Goal: Task Accomplishment & Management: Manage account settings

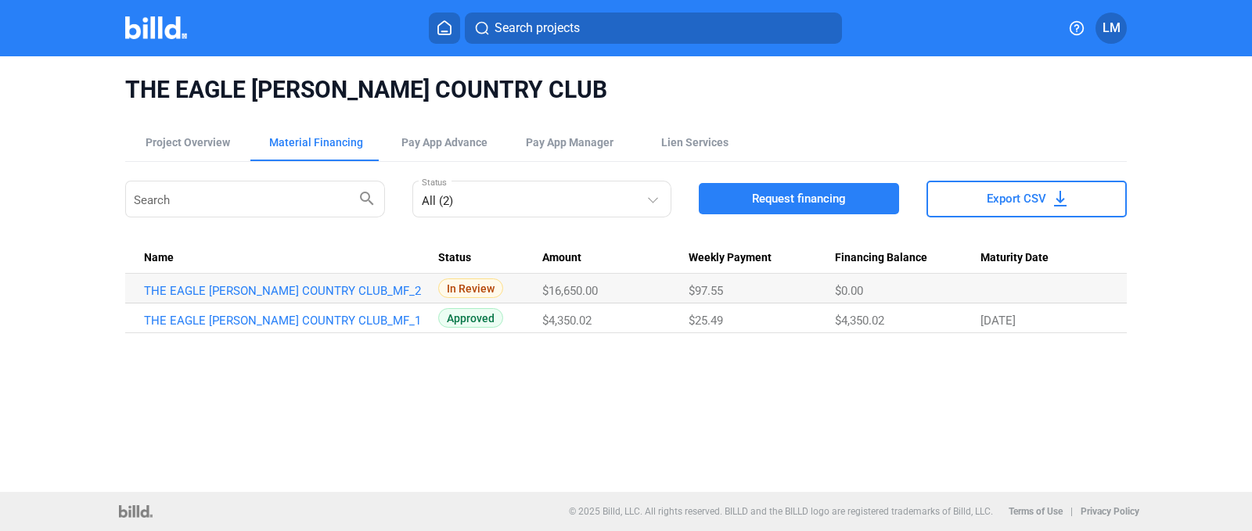
click at [446, 16] on button at bounding box center [444, 28] width 31 height 31
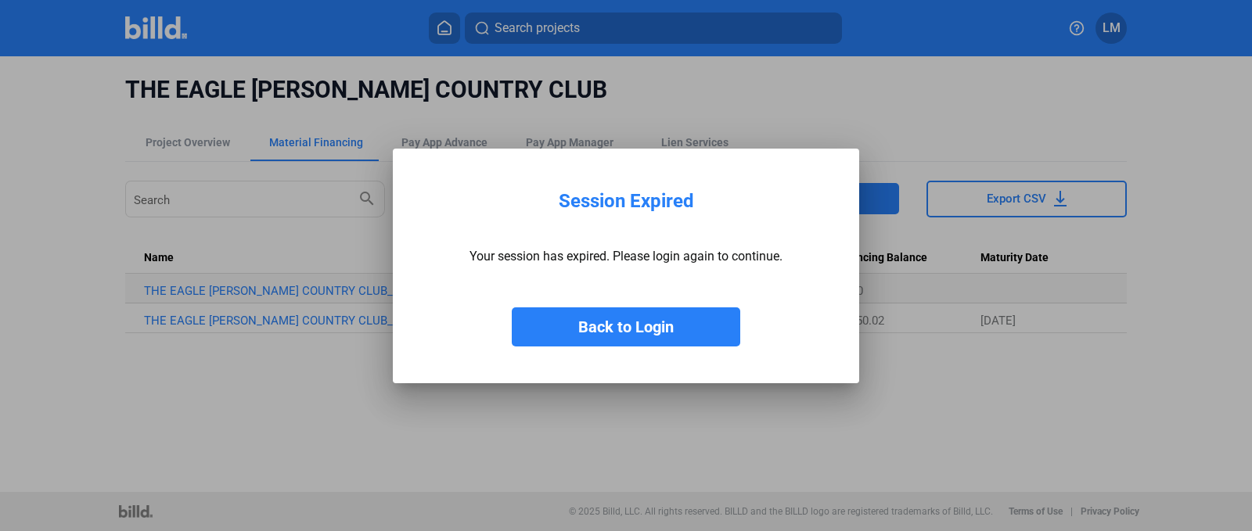
click at [546, 326] on button "Back to Login" at bounding box center [626, 327] width 228 height 39
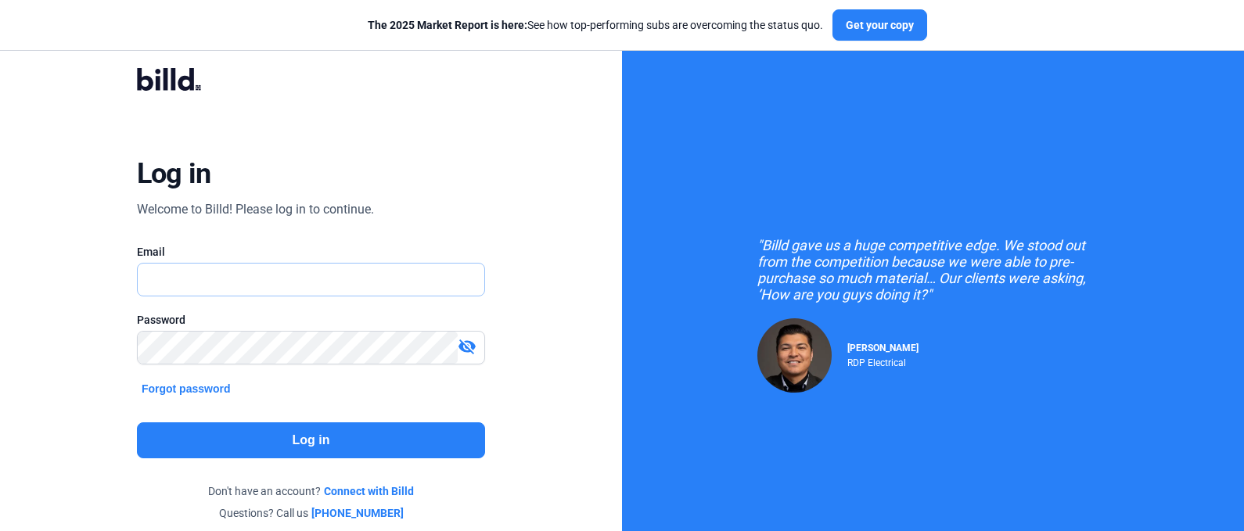
type input "[EMAIL_ADDRESS][DOMAIN_NAME]"
click at [362, 451] on button "Log in" at bounding box center [311, 441] width 348 height 36
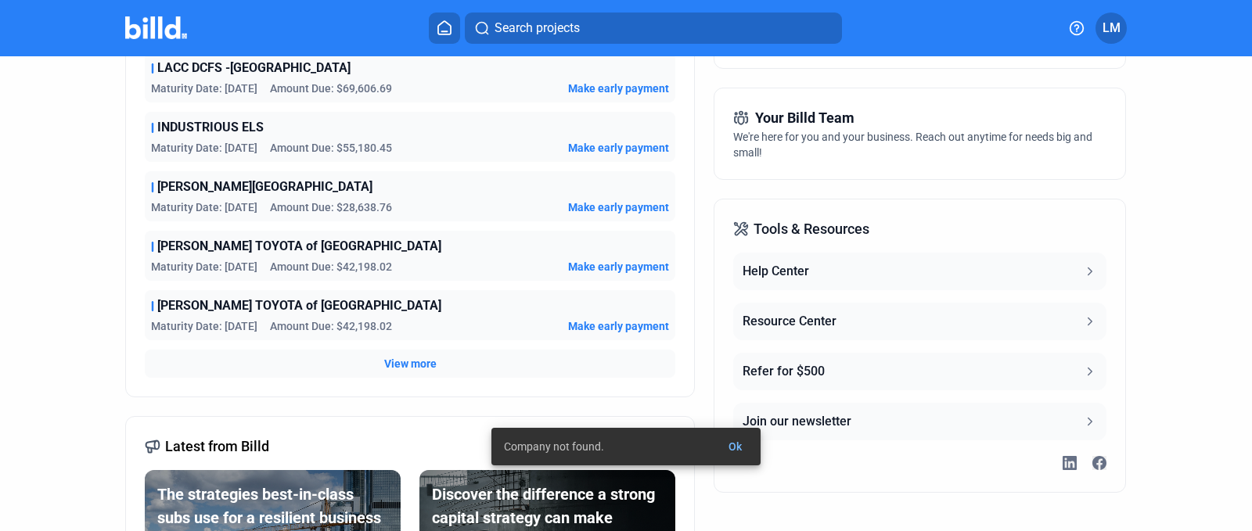
scroll to position [347, 0]
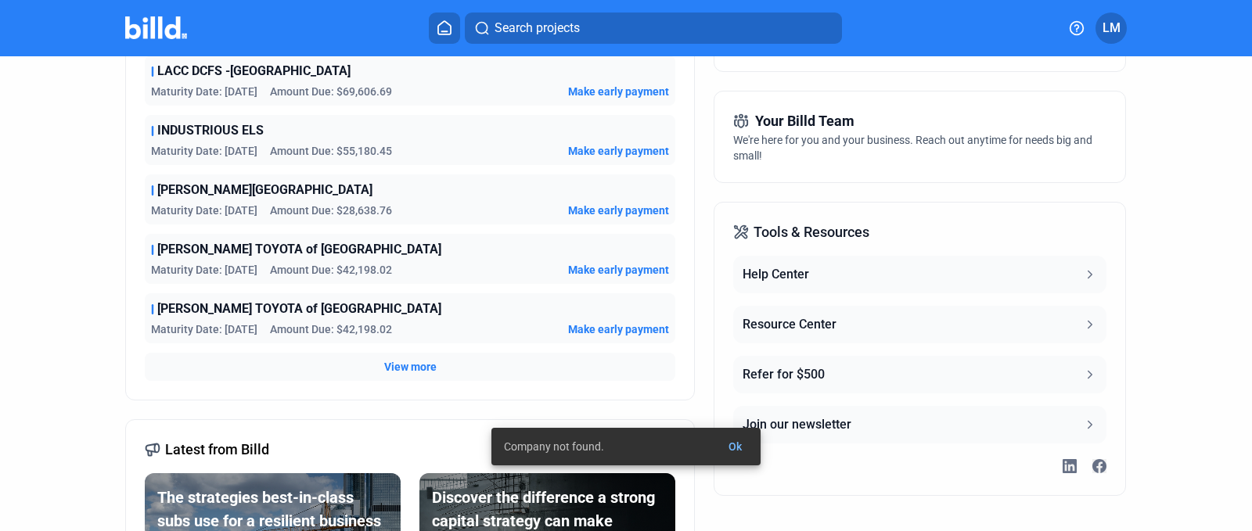
click at [403, 373] on span "View more" at bounding box center [410, 367] width 52 height 16
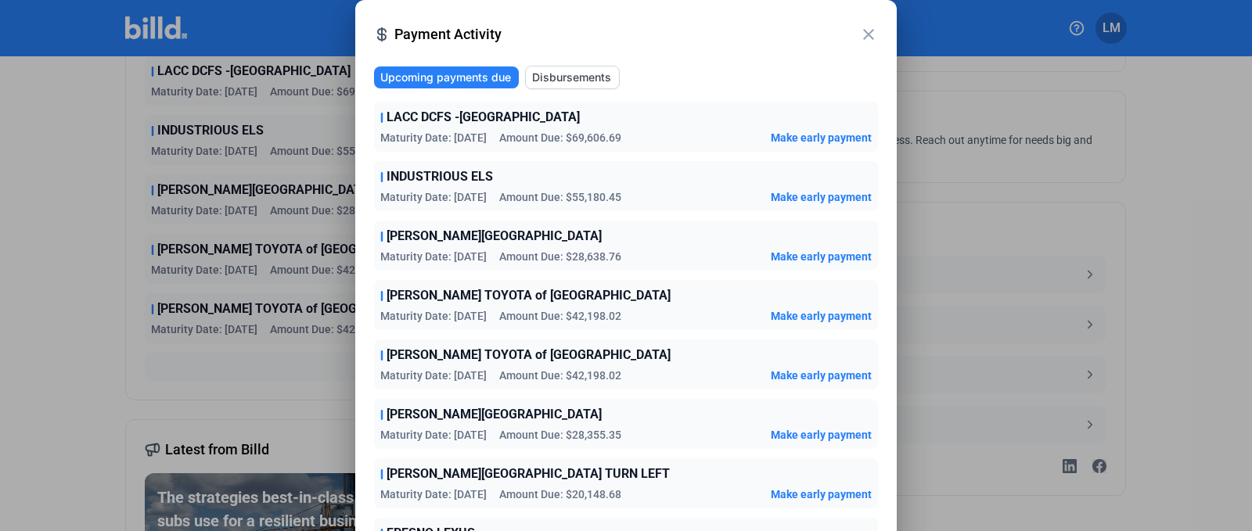
click at [863, 30] on mat-icon "close" at bounding box center [868, 34] width 19 height 19
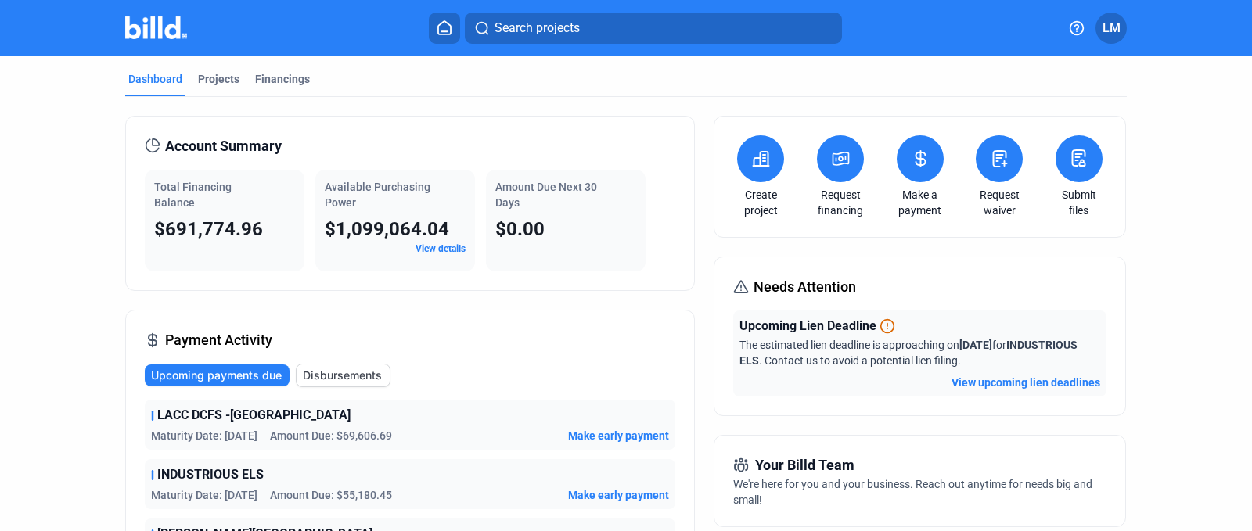
scroll to position [0, 0]
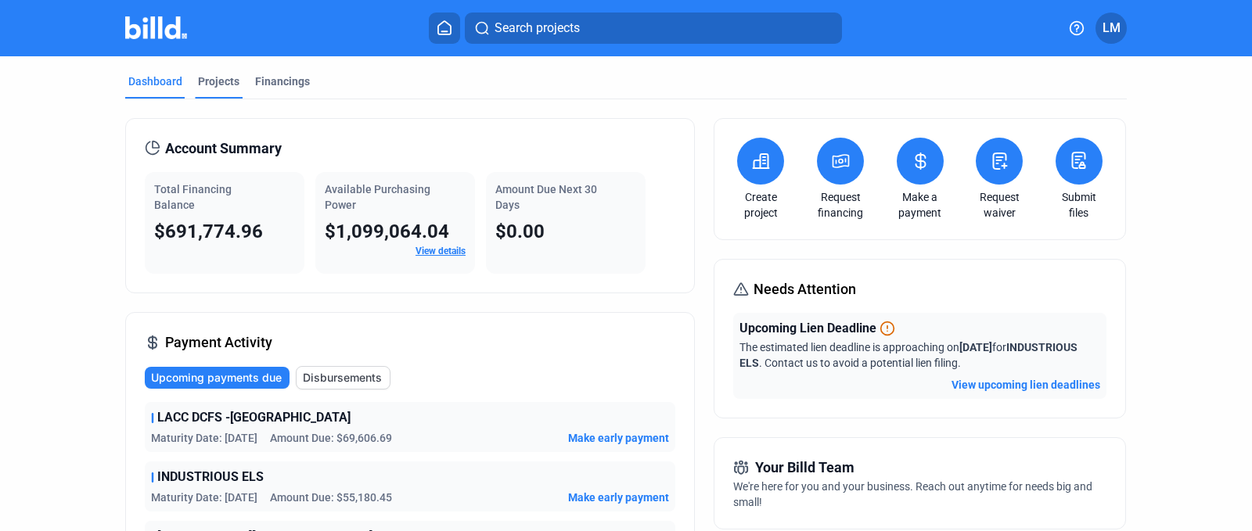
click at [204, 79] on div "Projects" at bounding box center [218, 82] width 41 height 16
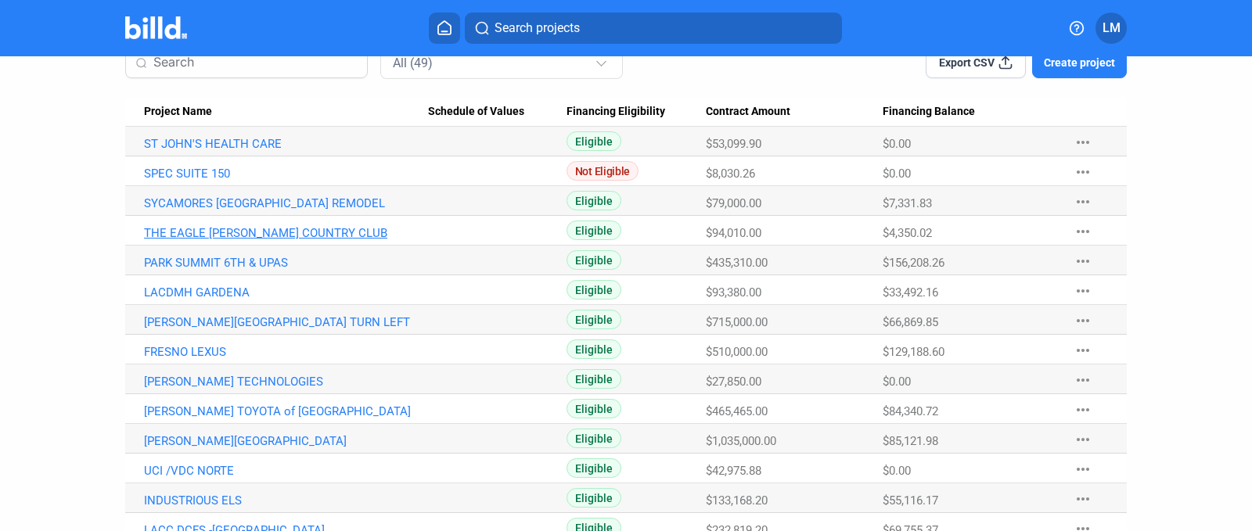
scroll to position [179, 0]
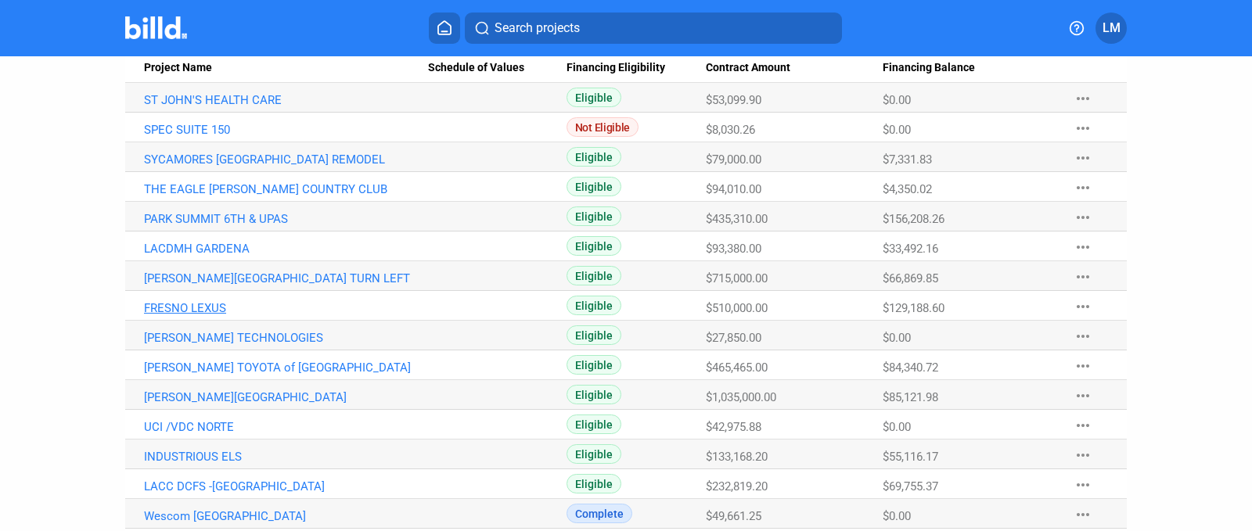
click at [214, 308] on link "FRESNO LEXUS" at bounding box center [286, 308] width 284 height 14
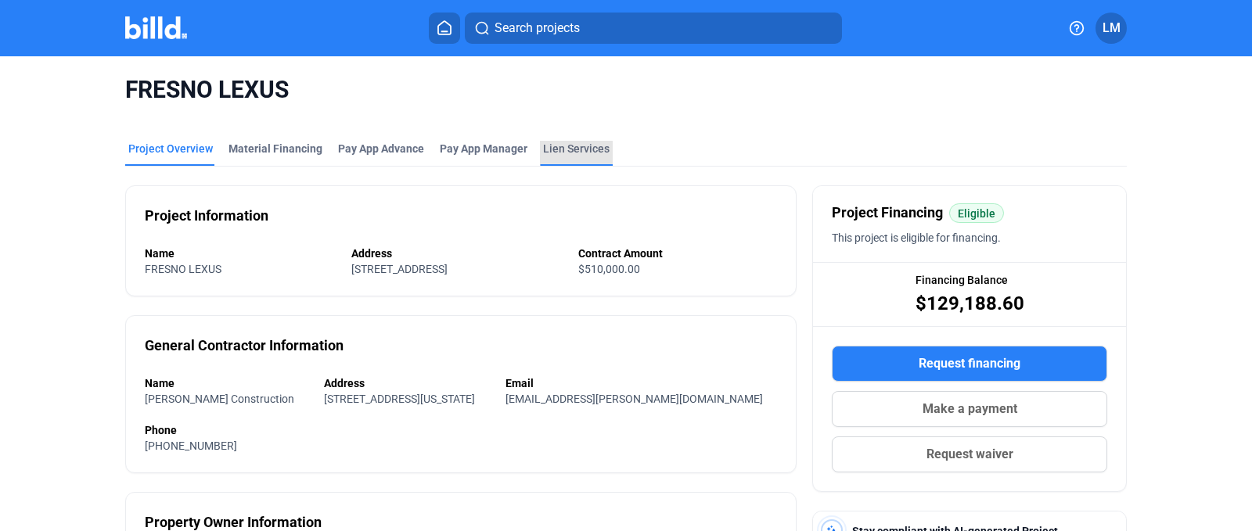
click at [570, 147] on div "Lien Services" at bounding box center [576, 149] width 67 height 16
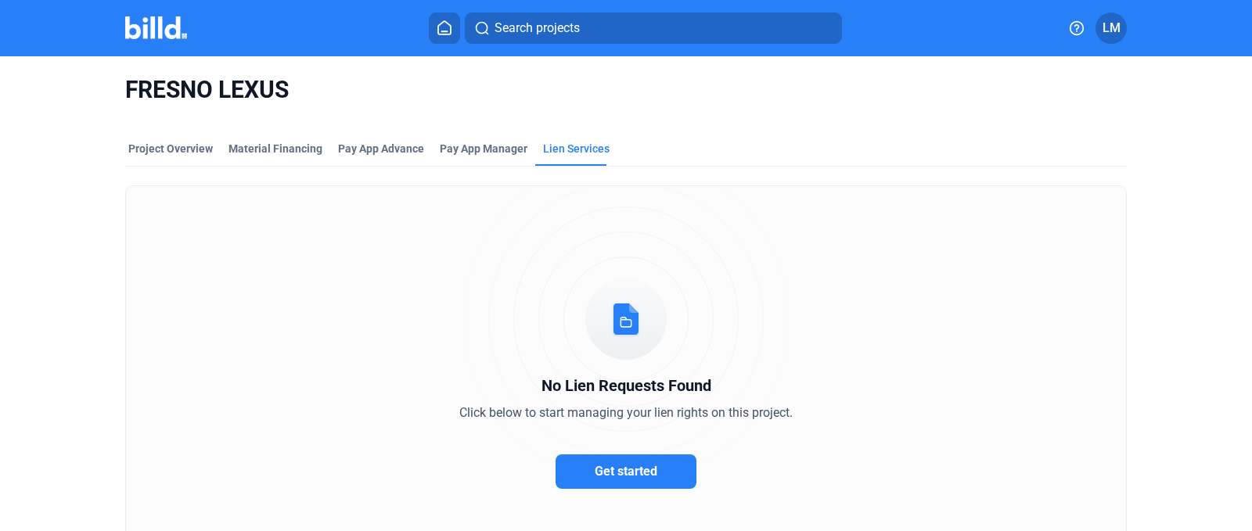
click at [783, 284] on div "No Lien Requests Found Click below to start managing your lien rights on this p…" at bounding box center [626, 391] width 1002 height 412
click at [638, 476] on span "Get started" at bounding box center [626, 471] width 63 height 15
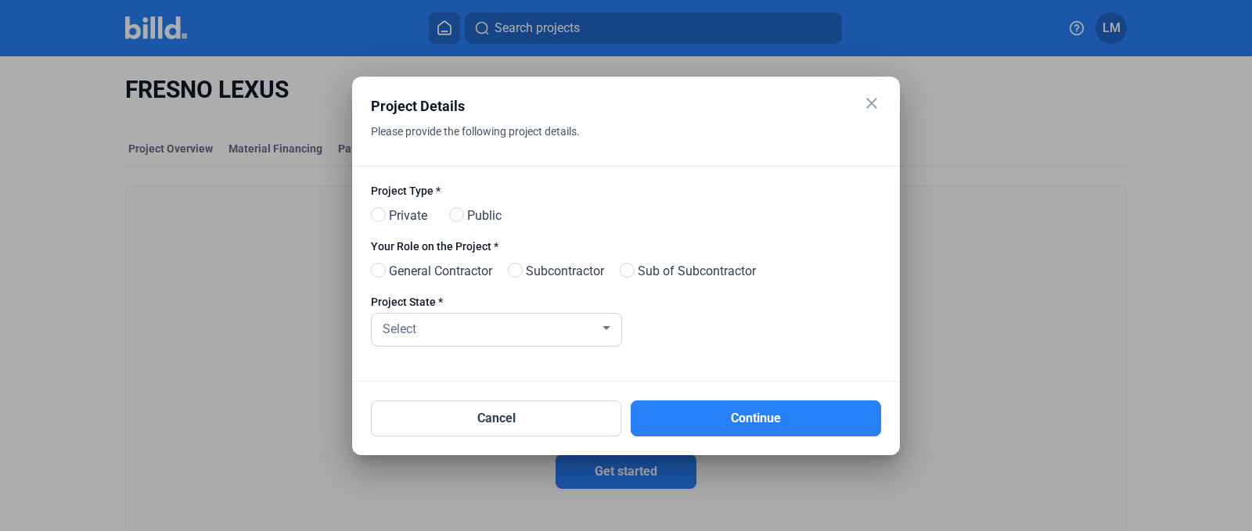
click at [453, 215] on span at bounding box center [456, 214] width 15 height 15
click at [453, 215] on input "Public" at bounding box center [455, 216] width 12 height 12
radio input "true"
click at [873, 103] on mat-icon "close" at bounding box center [871, 103] width 19 height 19
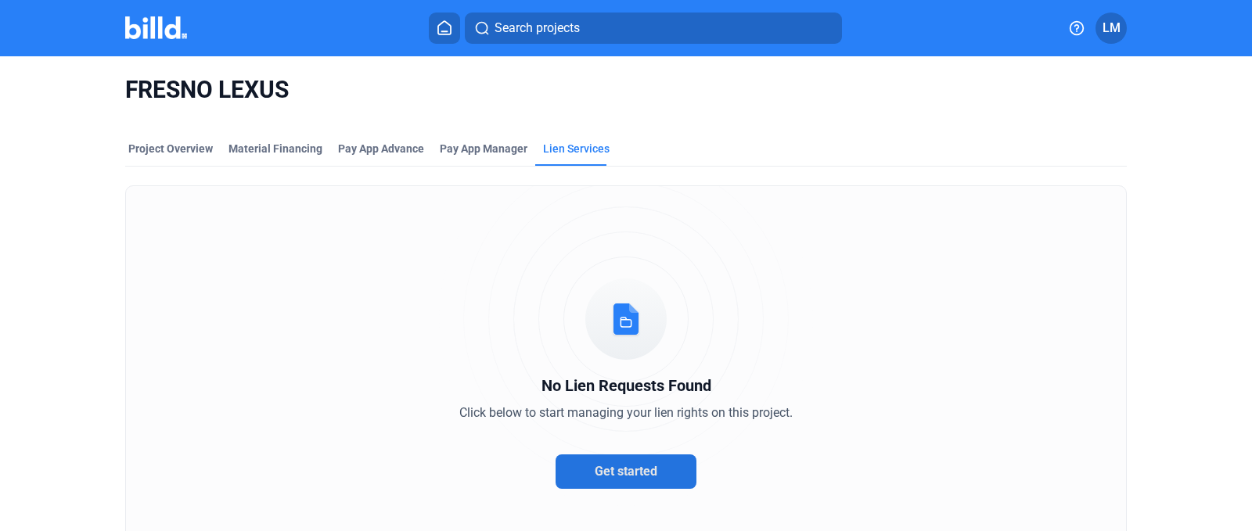
click at [587, 477] on button "Get started" at bounding box center [626, 472] width 141 height 34
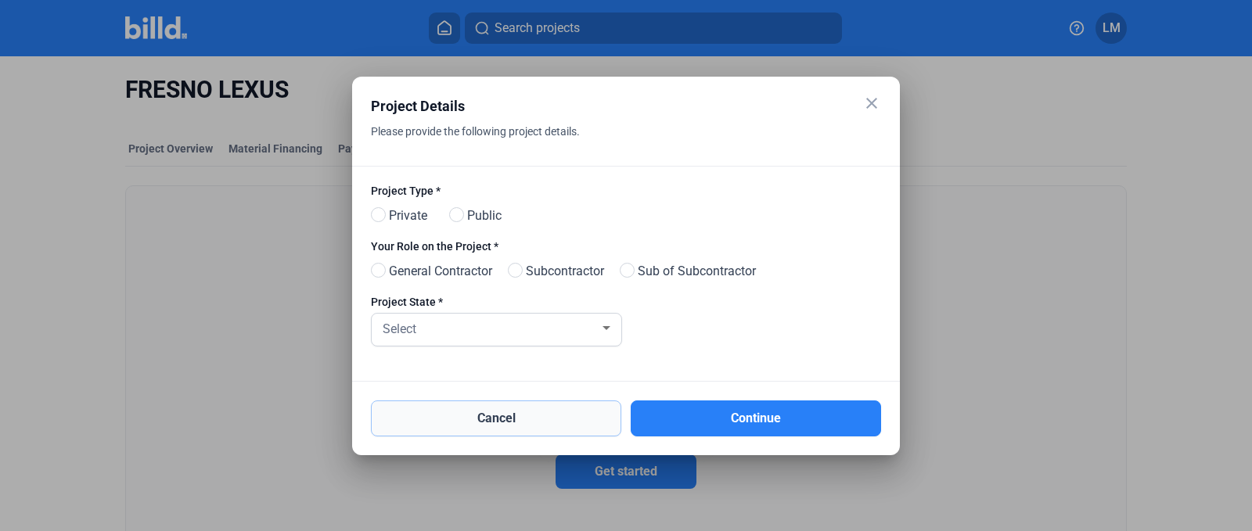
click at [520, 409] on button "Cancel" at bounding box center [496, 419] width 250 height 36
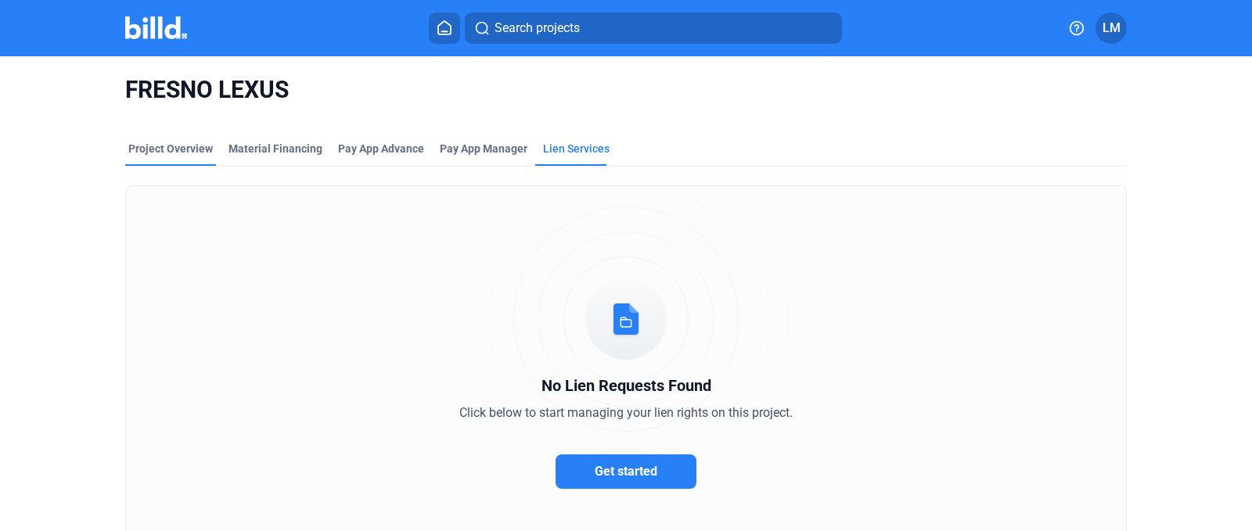
click at [178, 142] on div "Project Overview" at bounding box center [170, 149] width 85 height 16
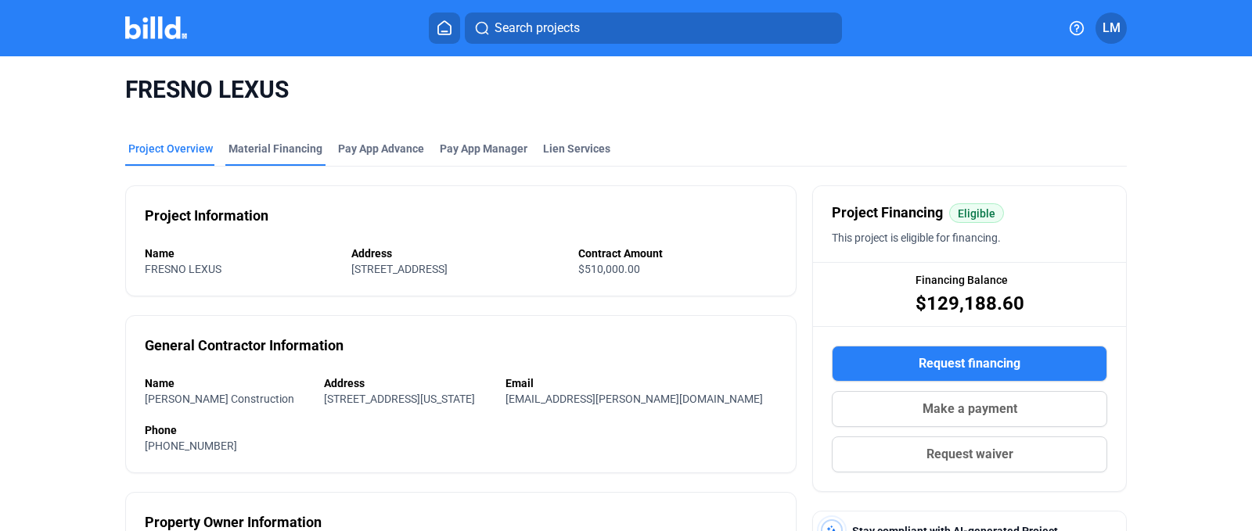
click at [265, 146] on div "Material Financing" at bounding box center [275, 149] width 94 height 16
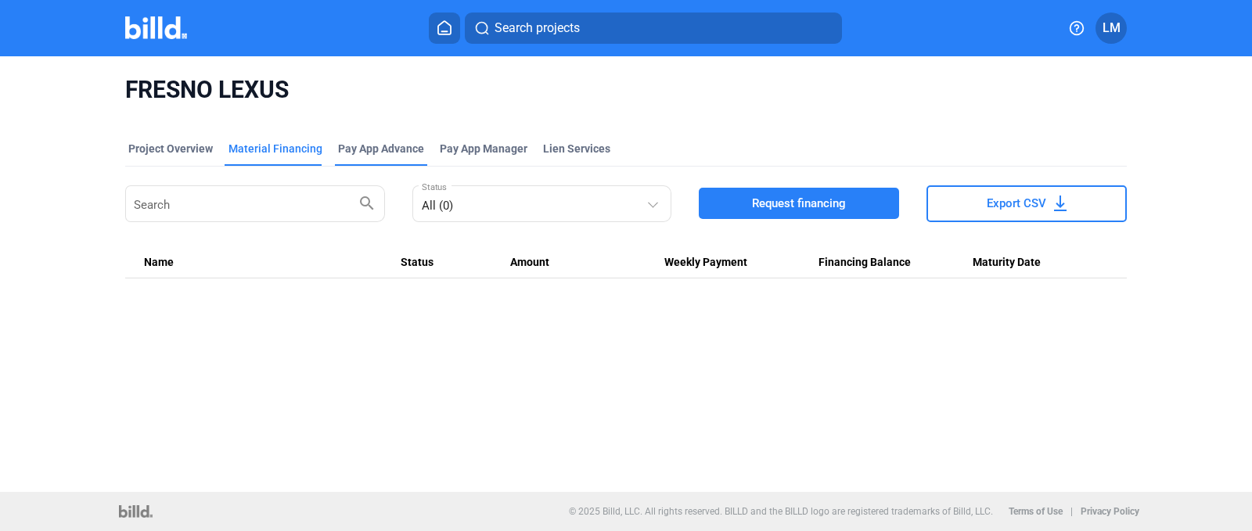
click at [356, 148] on div "Pay App Advance" at bounding box center [381, 149] width 86 height 16
